Goal: Navigation & Orientation: Understand site structure

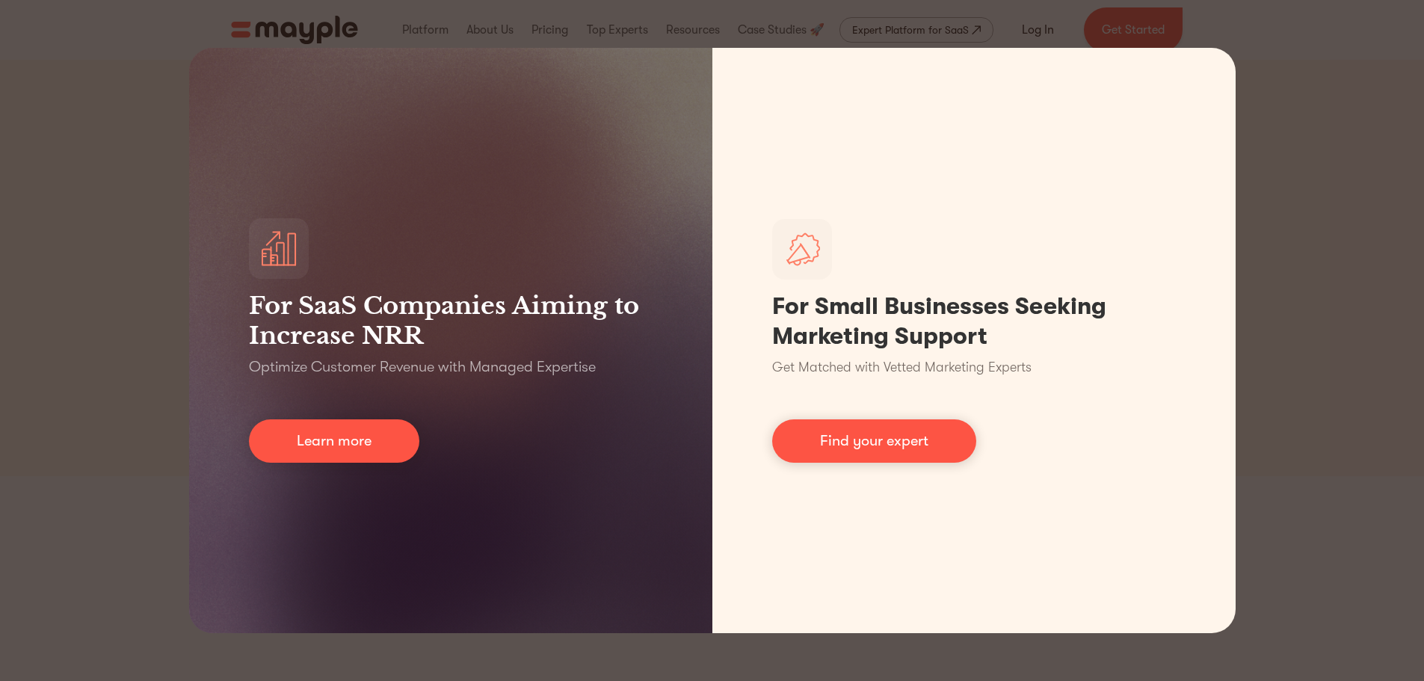
click at [1372, 126] on div "For SaaS Companies Aiming to Increase NRR Optimize Customer Revenue with Manage…" at bounding box center [712, 340] width 1424 height 681
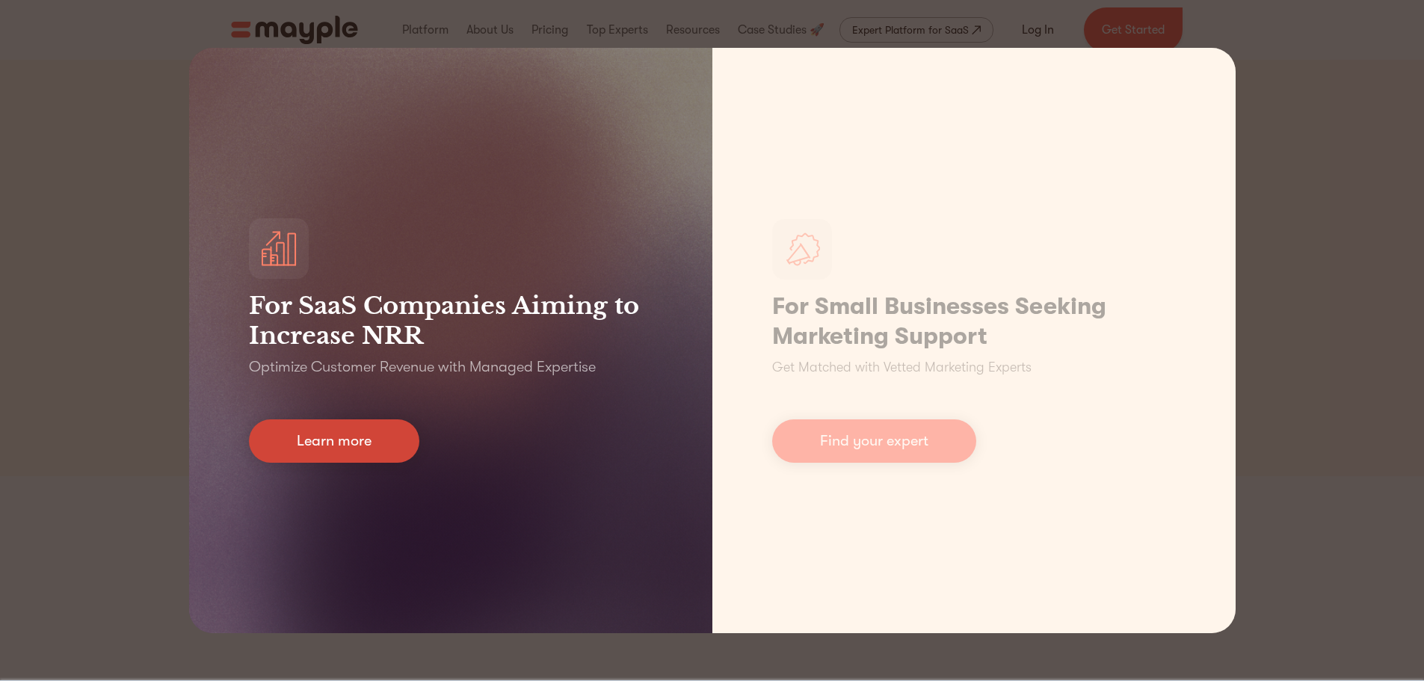
click at [360, 446] on link "Learn more" at bounding box center [334, 440] width 170 height 43
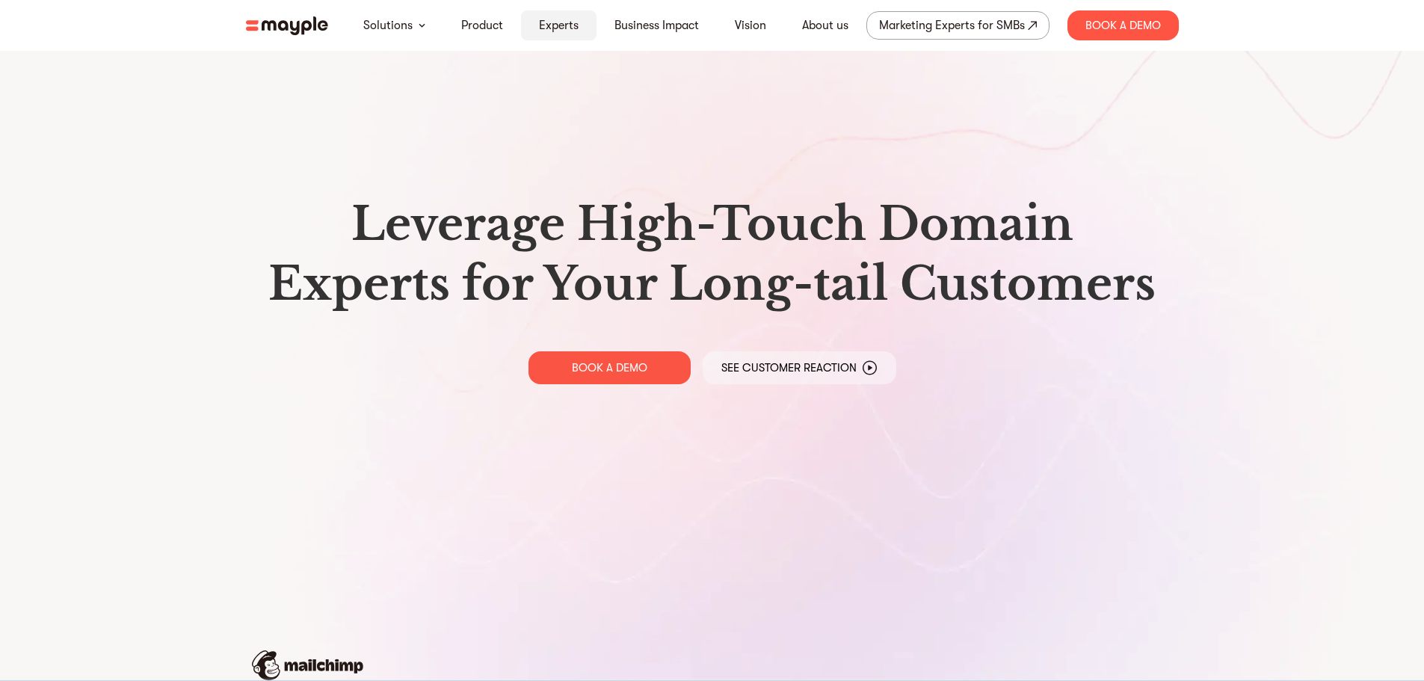
click at [558, 31] on link "Experts" at bounding box center [559, 25] width 40 height 18
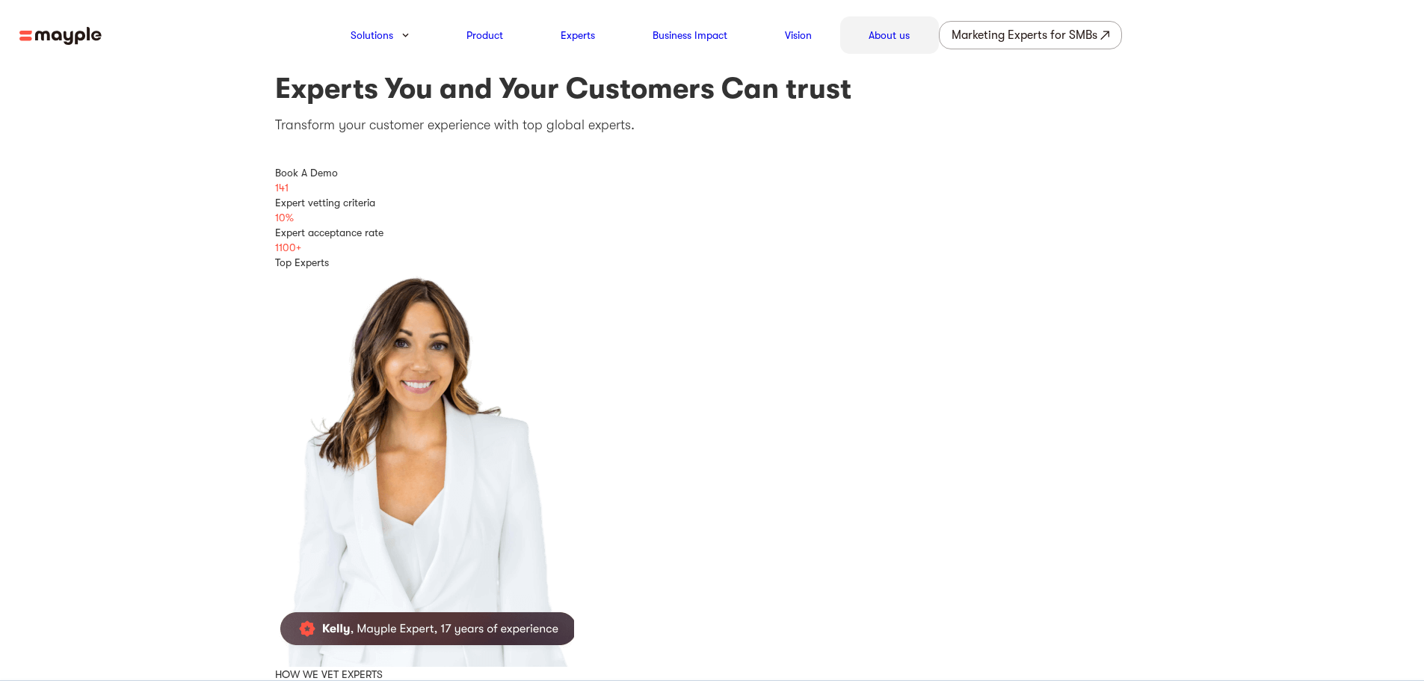
click at [908, 37] on link "About us" at bounding box center [889, 35] width 41 height 18
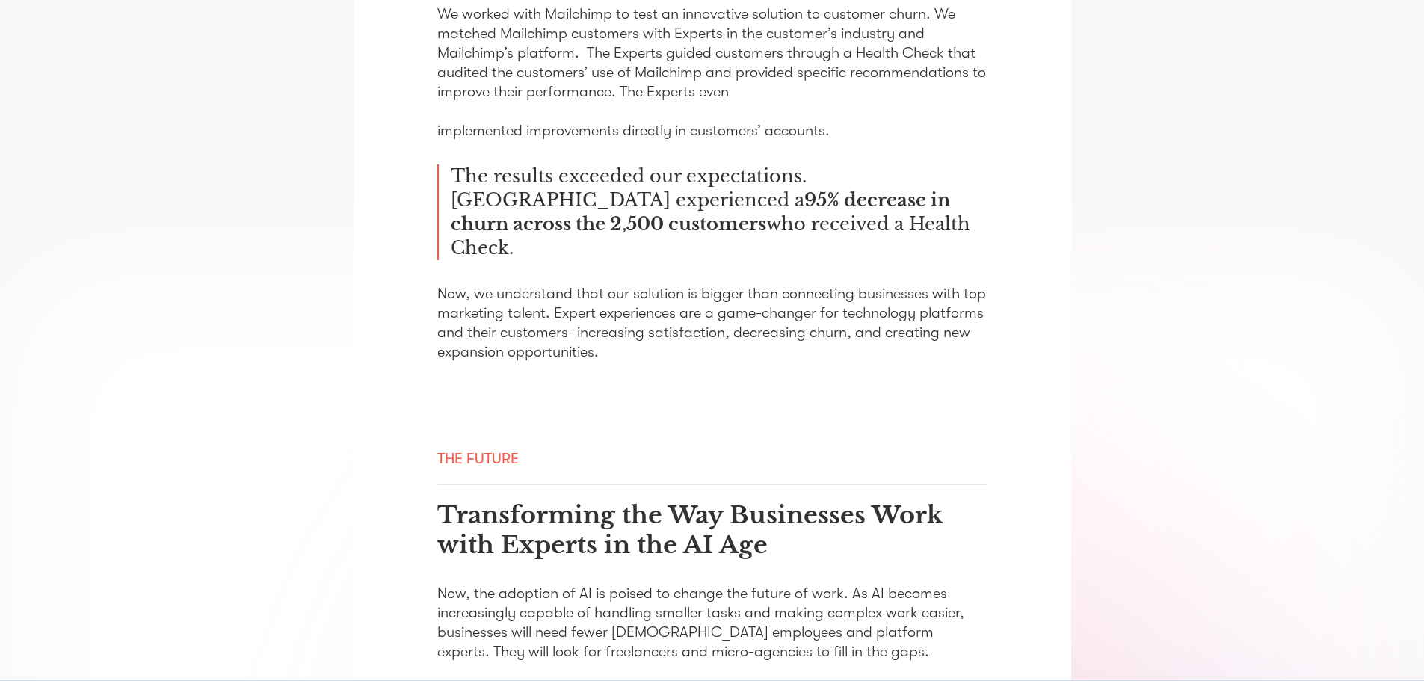
scroll to position [1949, 0]
